Goal: Find specific page/section: Find specific page/section

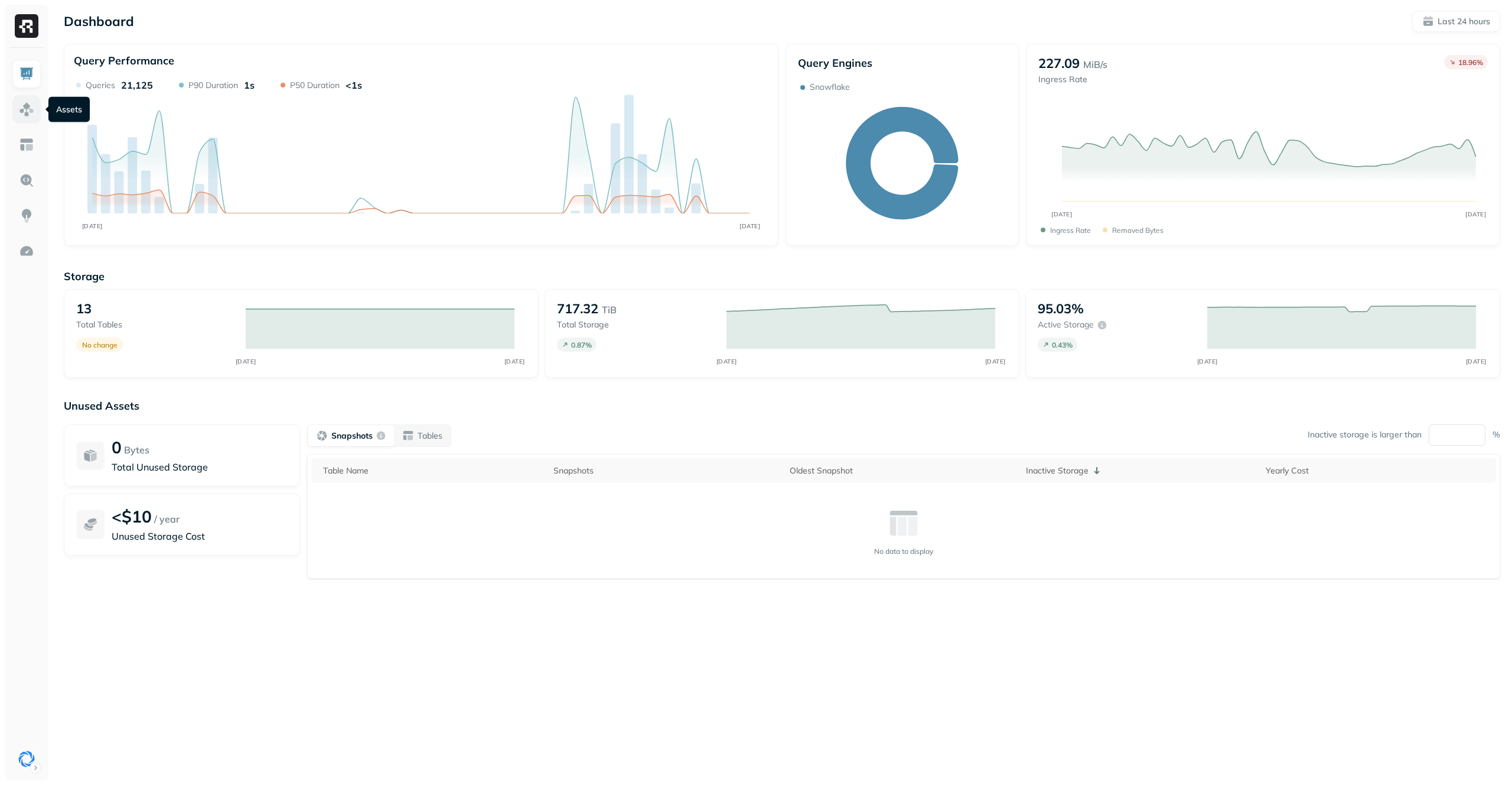
click at [31, 107] on img at bounding box center [26, 109] width 16 height 16
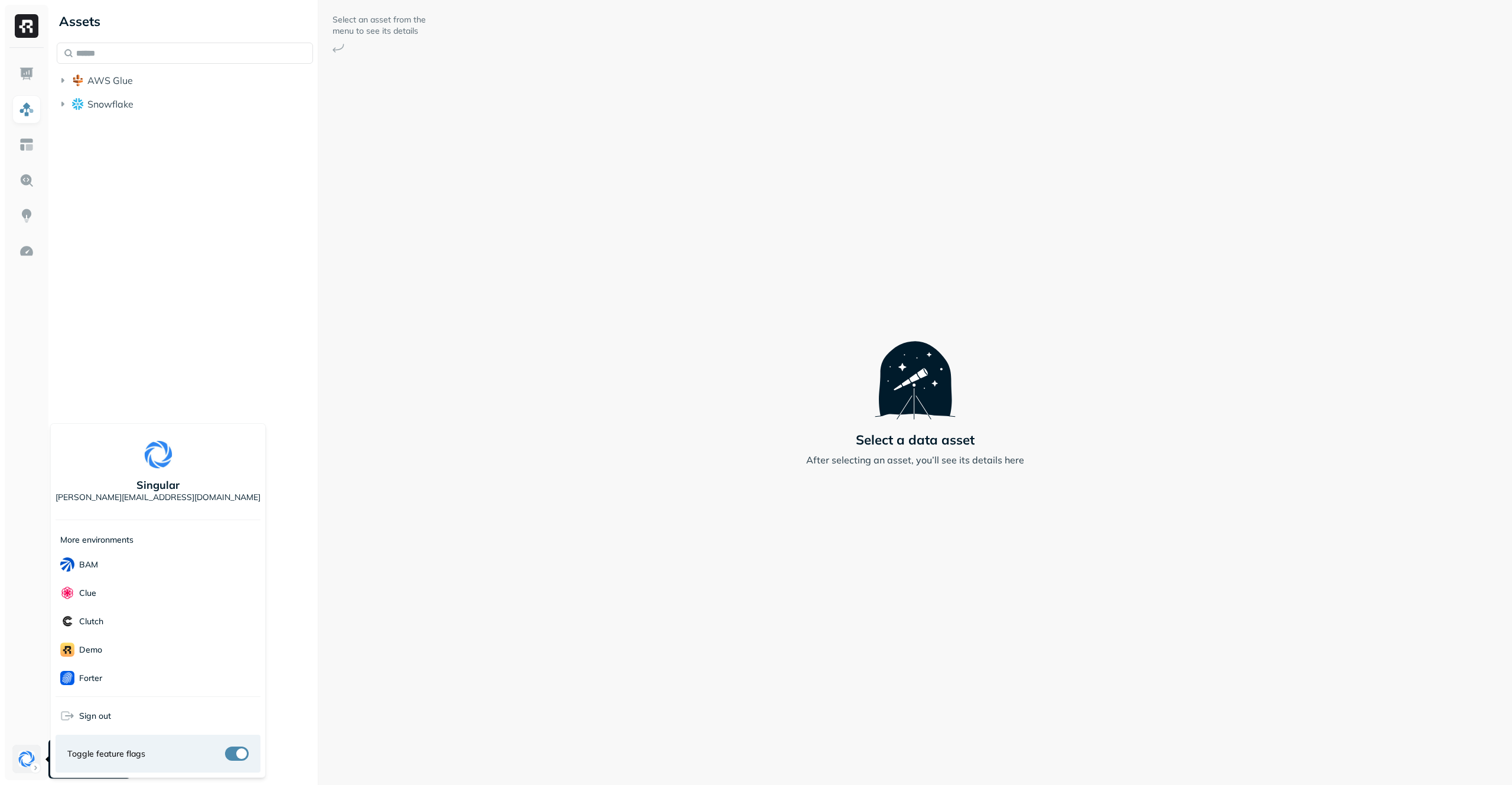
click at [36, 758] on html "Assets AWS Glue Snowflake Select an asset from the menu to see its details Sele…" at bounding box center [756, 392] width 1512 height 785
click at [120, 601] on div "Ludeo" at bounding box center [158, 604] width 205 height 29
